Goal: Communication & Community: Connect with others

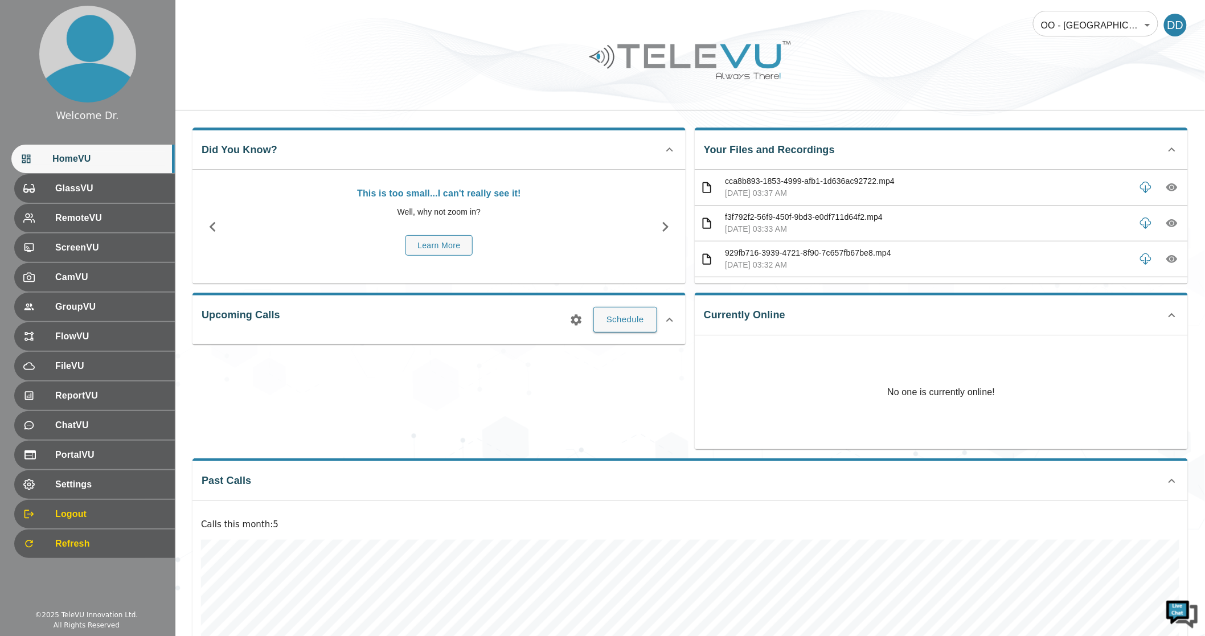
click at [884, 20] on body "Welcome Dr. HomeVU GlassVU RemoteVU ScreenVU CamVU GroupVU FlowVU FileVU Report…" at bounding box center [602, 378] width 1205 height 757
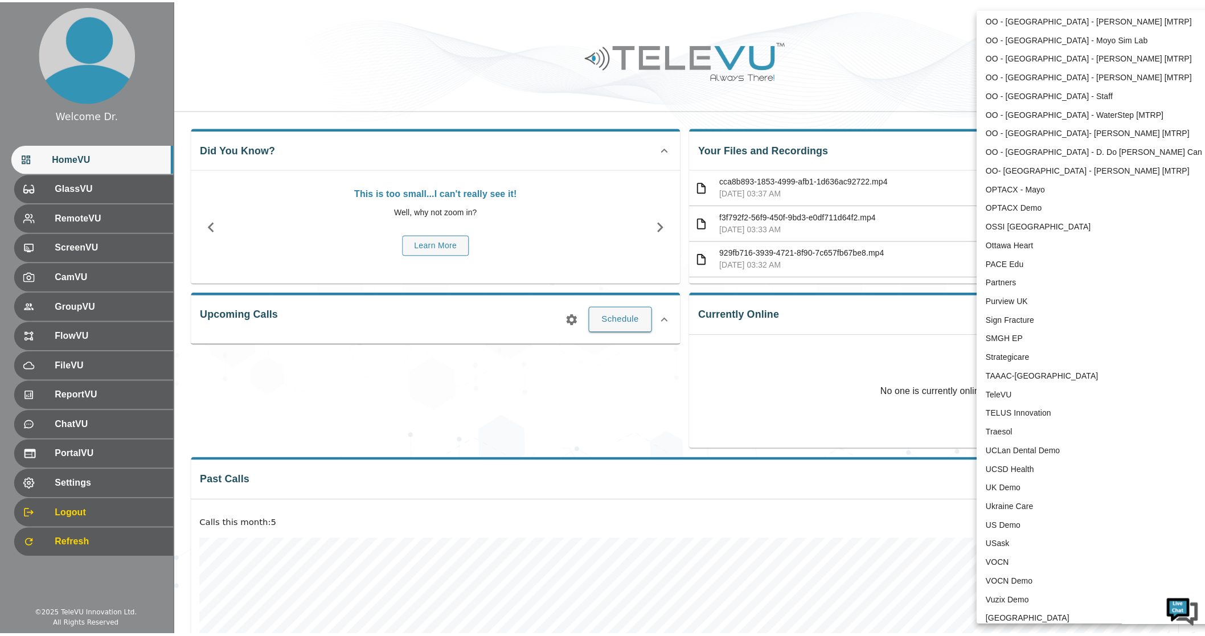
scroll to position [2093, 0]
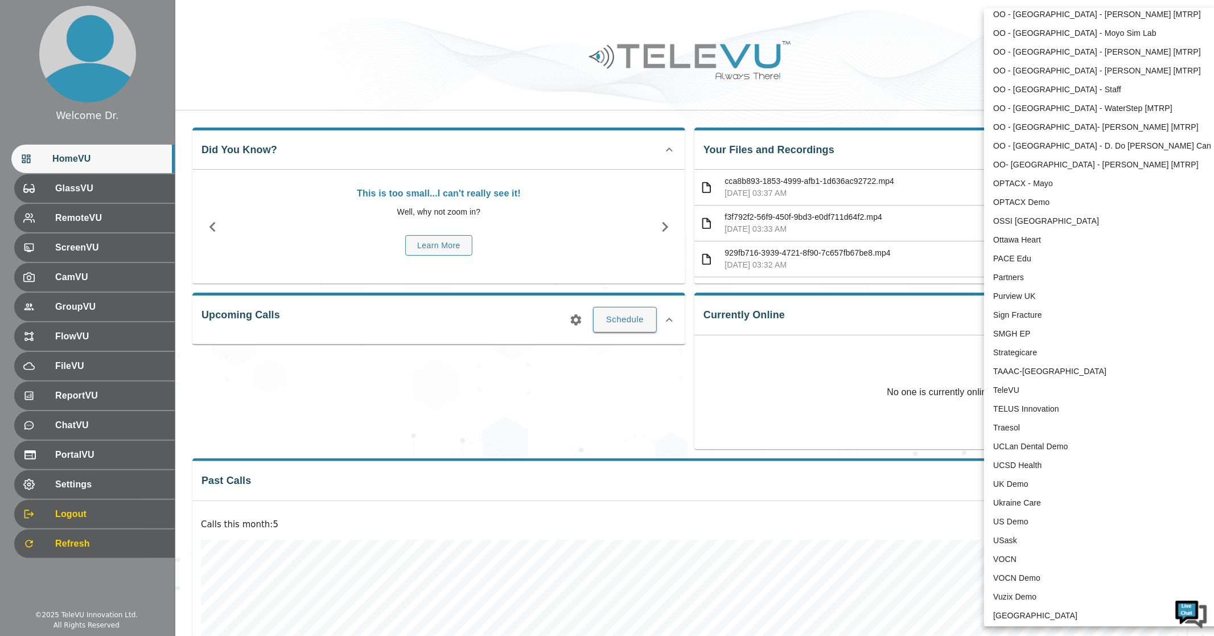
click at [884, 390] on li "TeleVU" at bounding box center [1102, 390] width 236 height 19
type input "1"
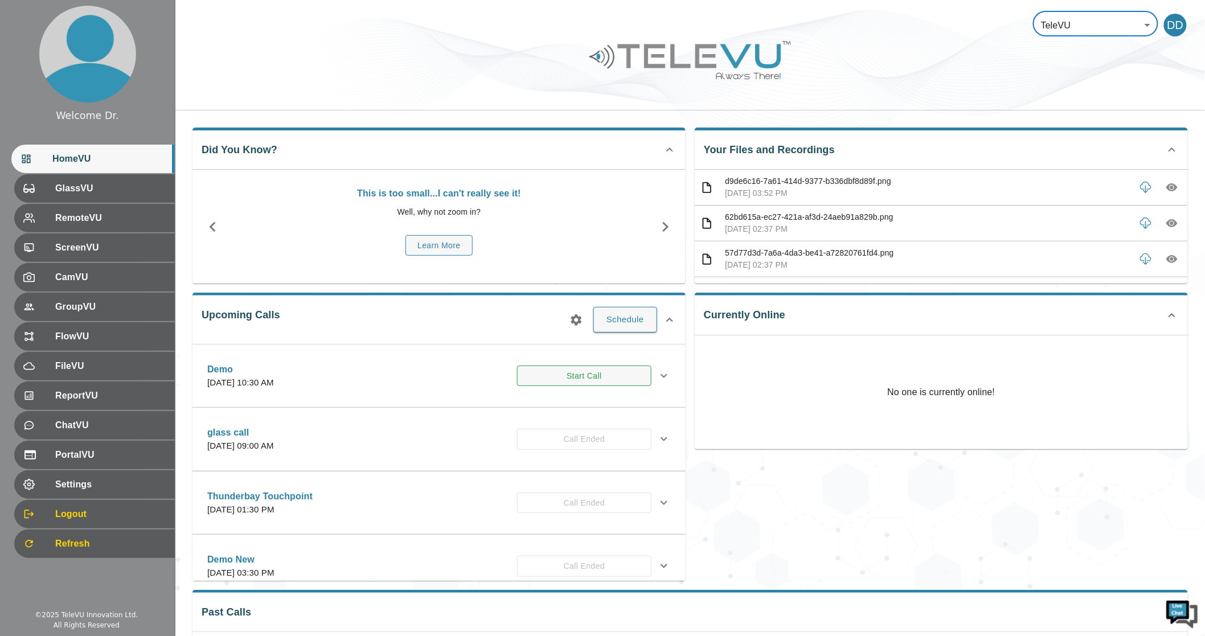
click at [600, 376] on button "Start Call" at bounding box center [584, 376] width 134 height 21
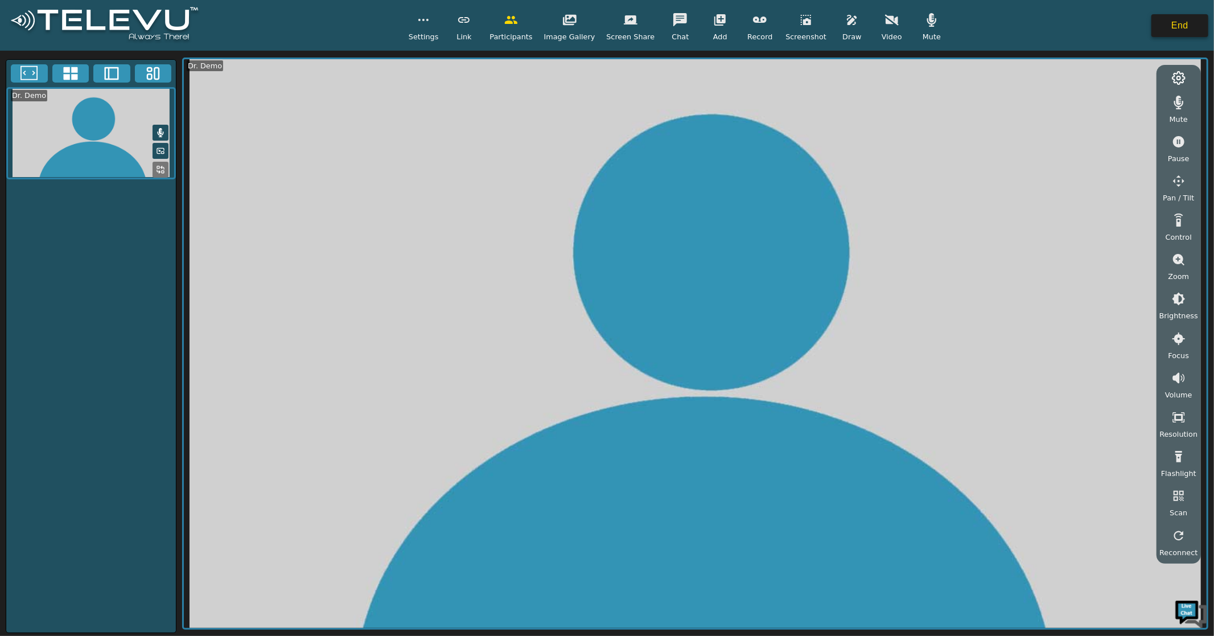
click at [884, 25] on button "End" at bounding box center [1180, 25] width 57 height 23
